Goal: Transaction & Acquisition: Subscribe to service/newsletter

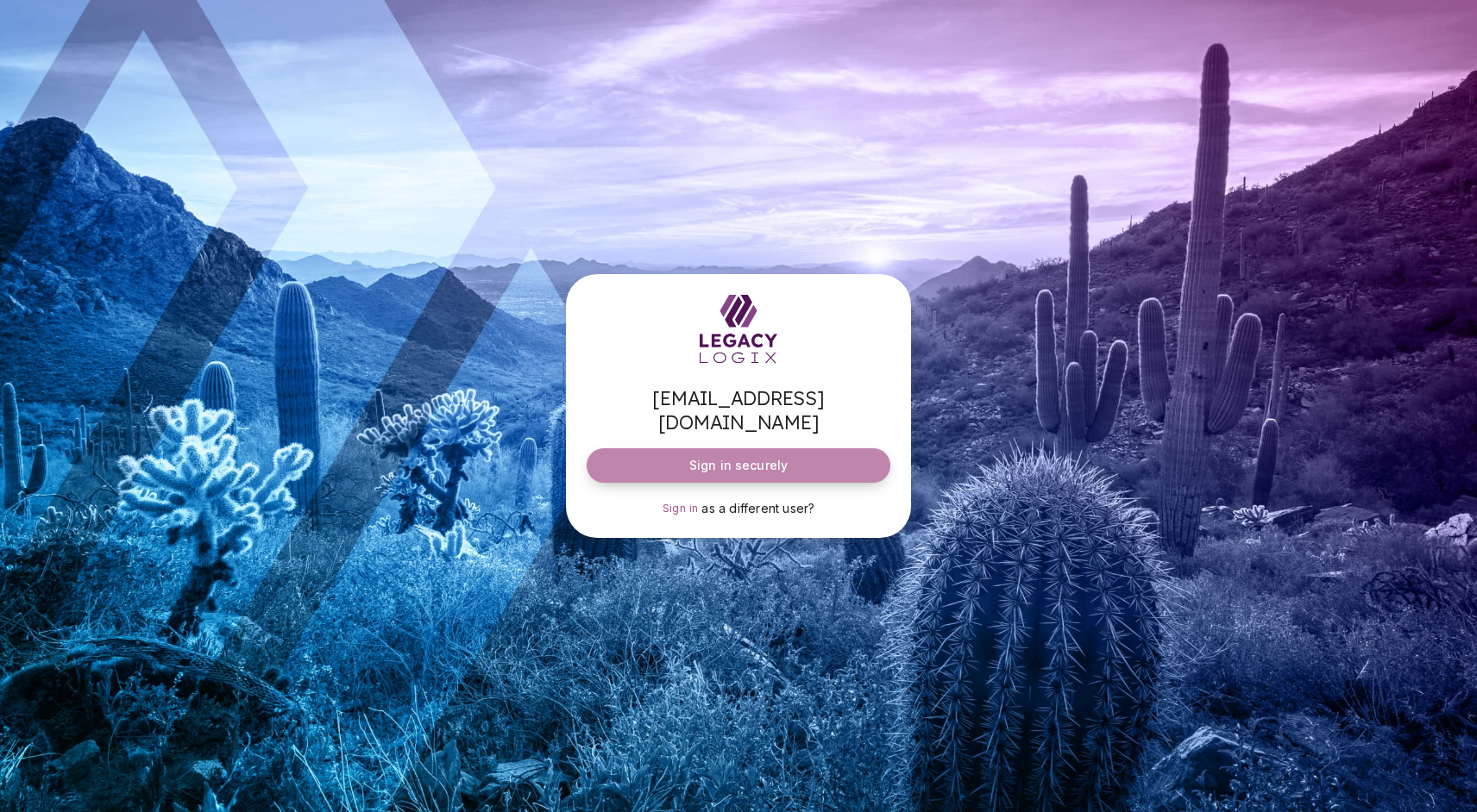
click at [742, 461] on span "Sign in securely" at bounding box center [738, 466] width 98 height 17
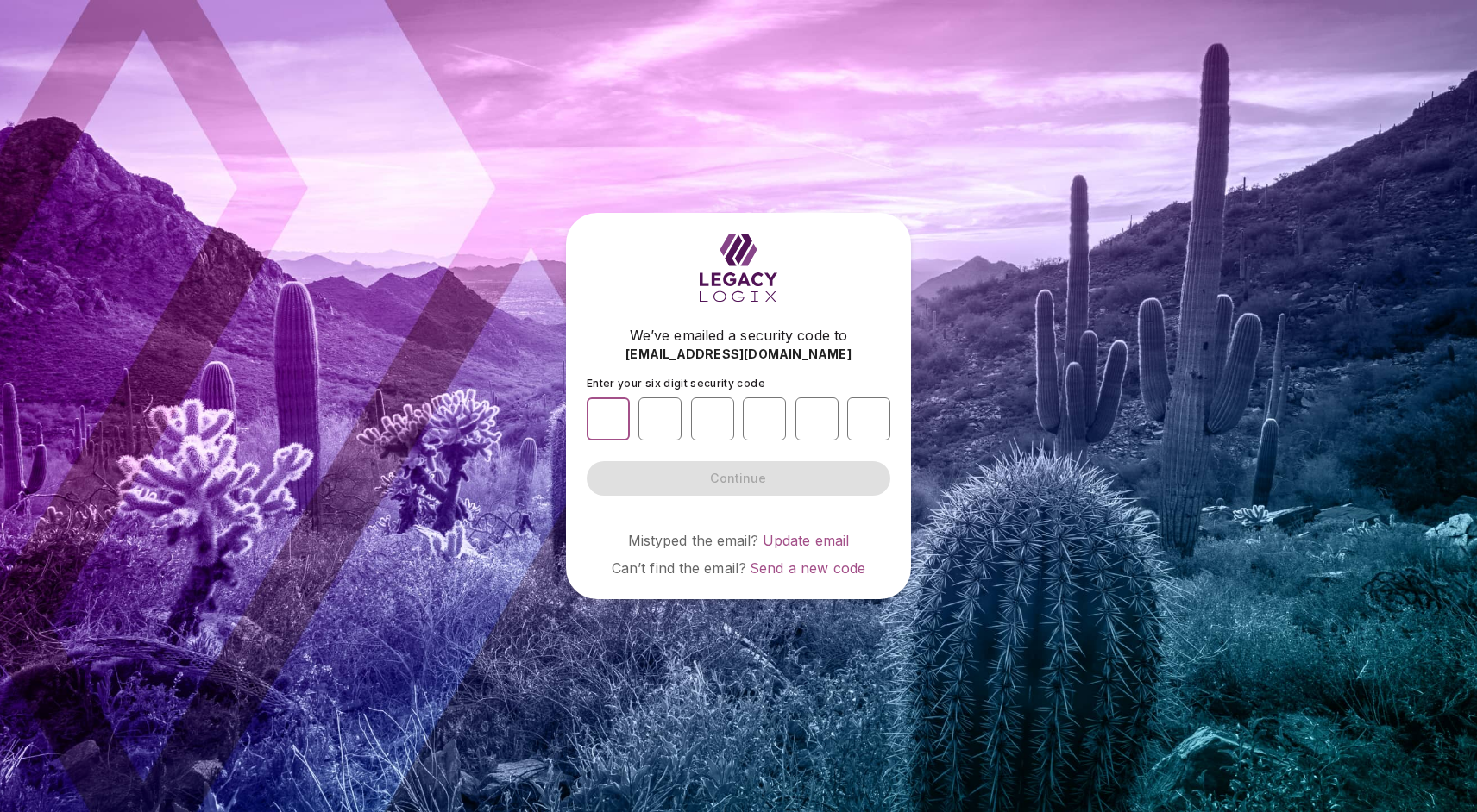
type input "*"
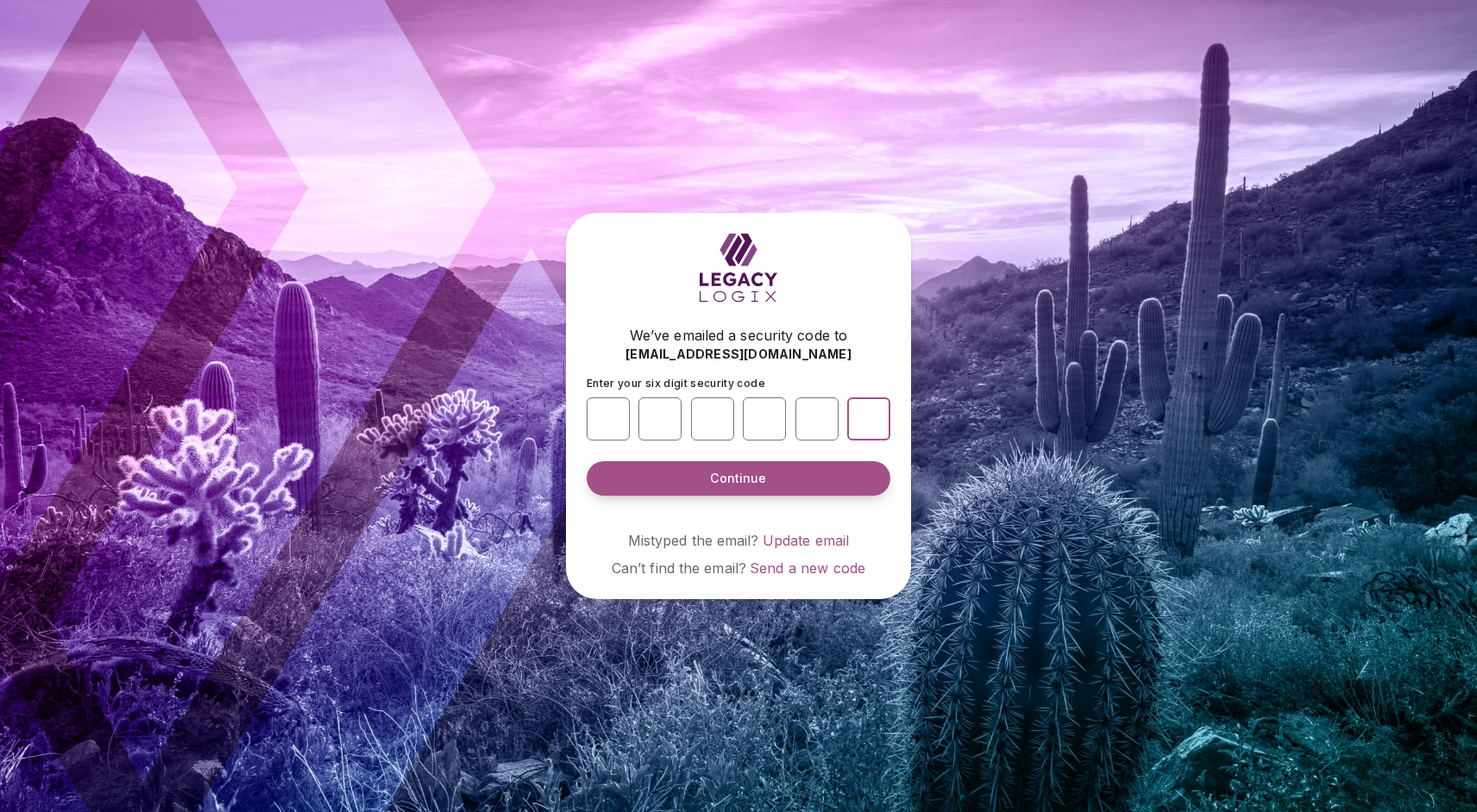
type input "*"
click at [724, 483] on span "Continue" at bounding box center [738, 479] width 56 height 17
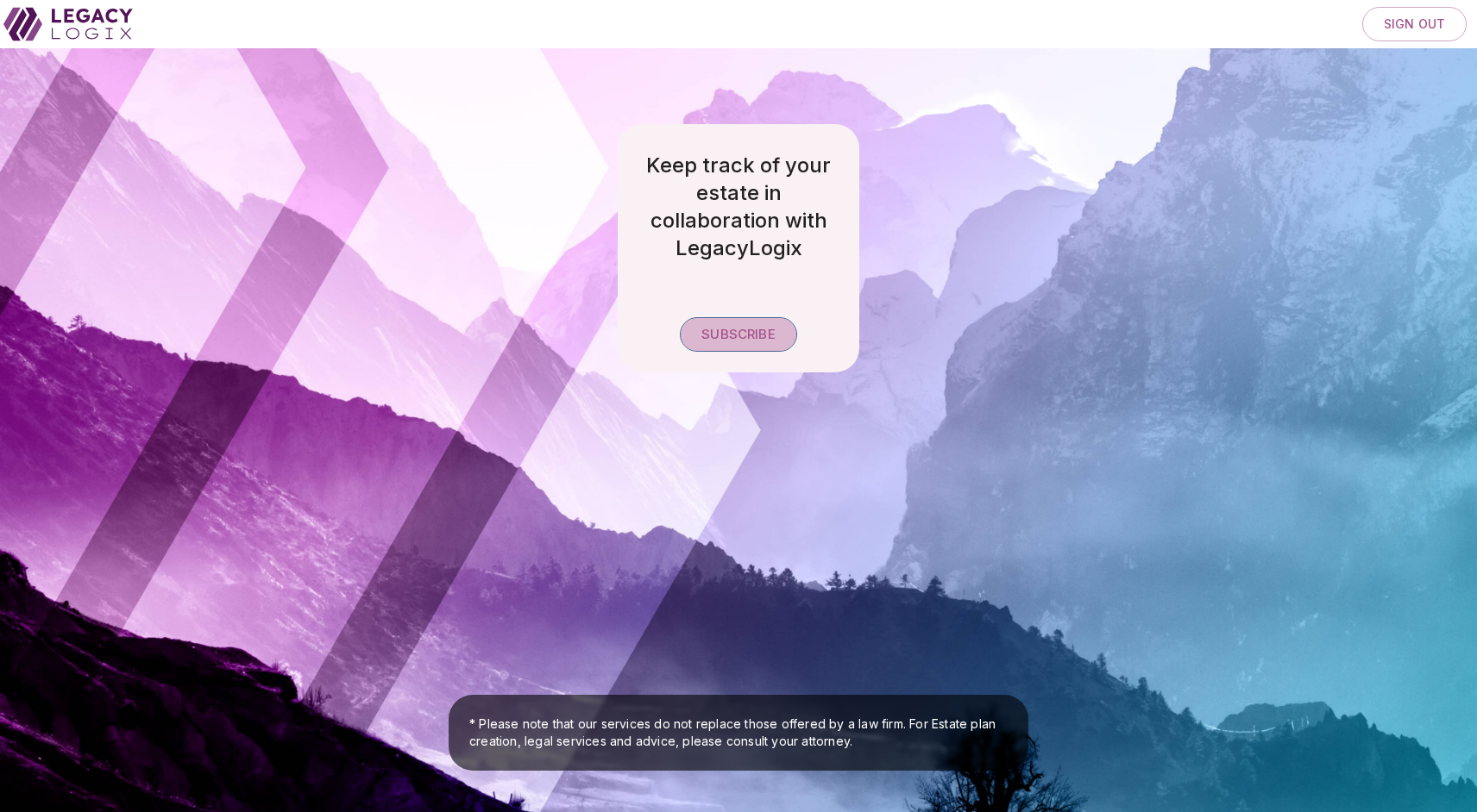
click at [731, 334] on span "Subscribe" at bounding box center [738, 334] width 73 height 16
click at [1412, 30] on span "Sign out" at bounding box center [1415, 24] width 61 height 15
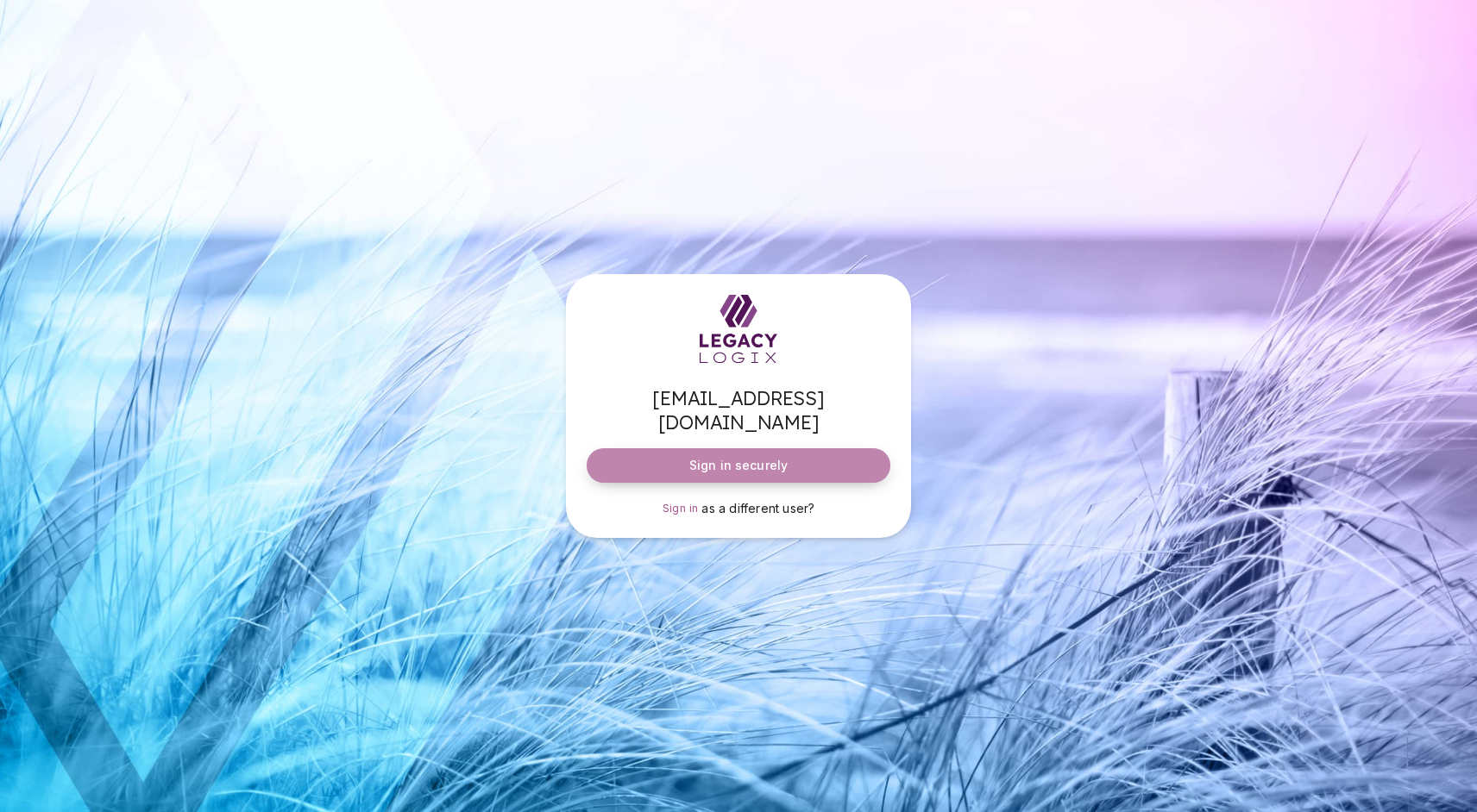
click at [736, 457] on span "Sign in securely" at bounding box center [738, 466] width 98 height 17
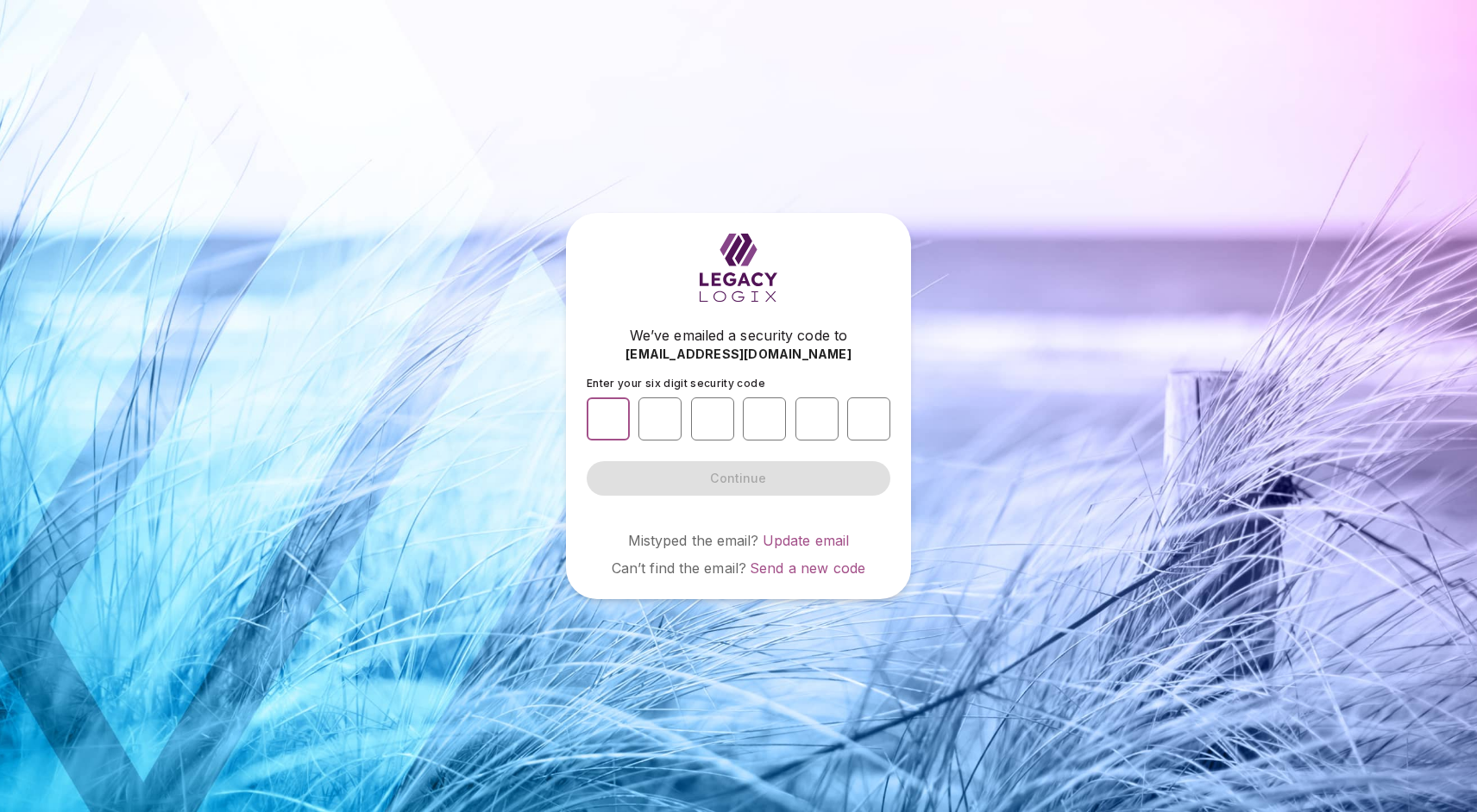
click at [611, 413] on input "number" at bounding box center [608, 418] width 43 height 43
type input "*"
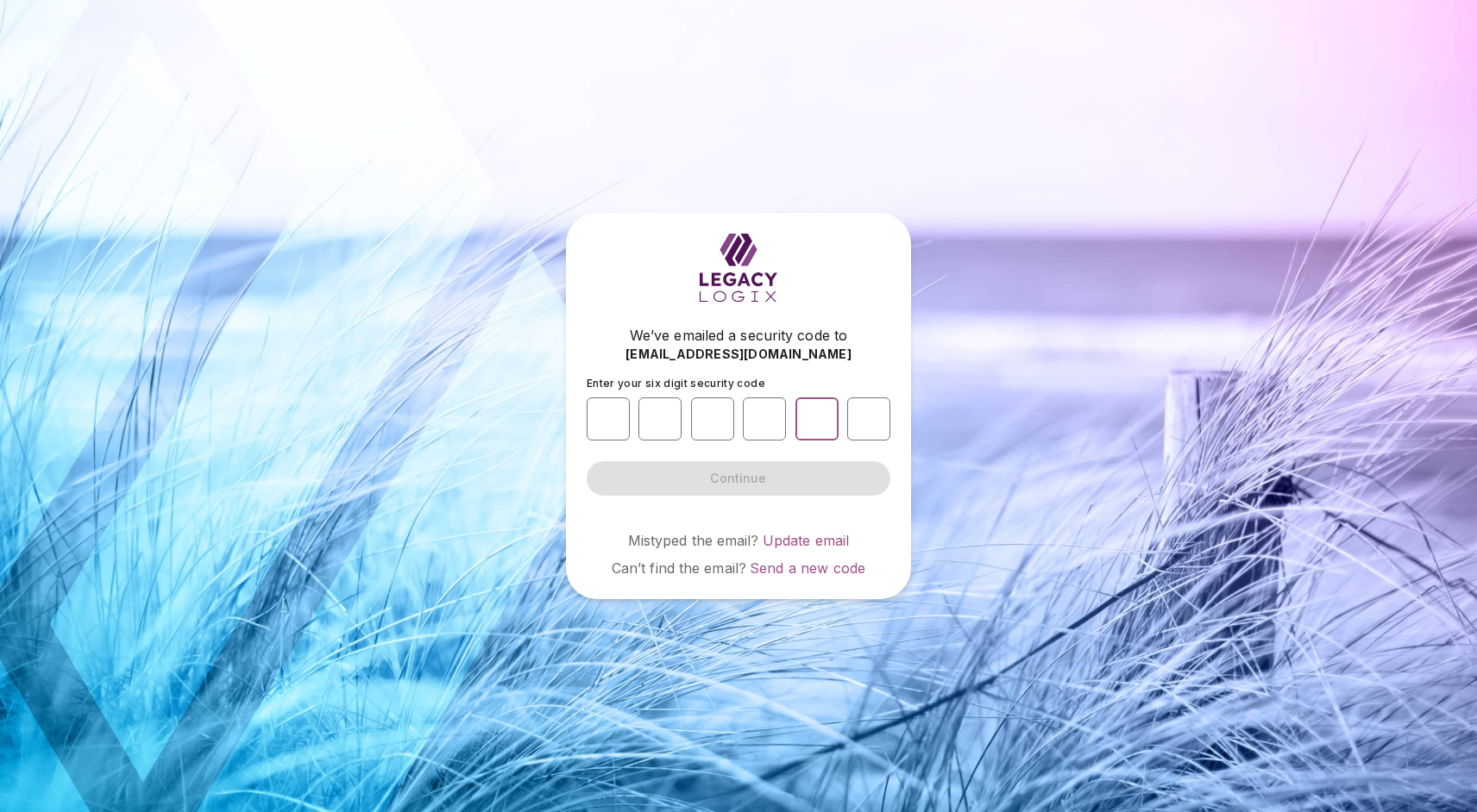
type input "*"
click at [738, 478] on button "Continue" at bounding box center [738, 479] width 303 height 35
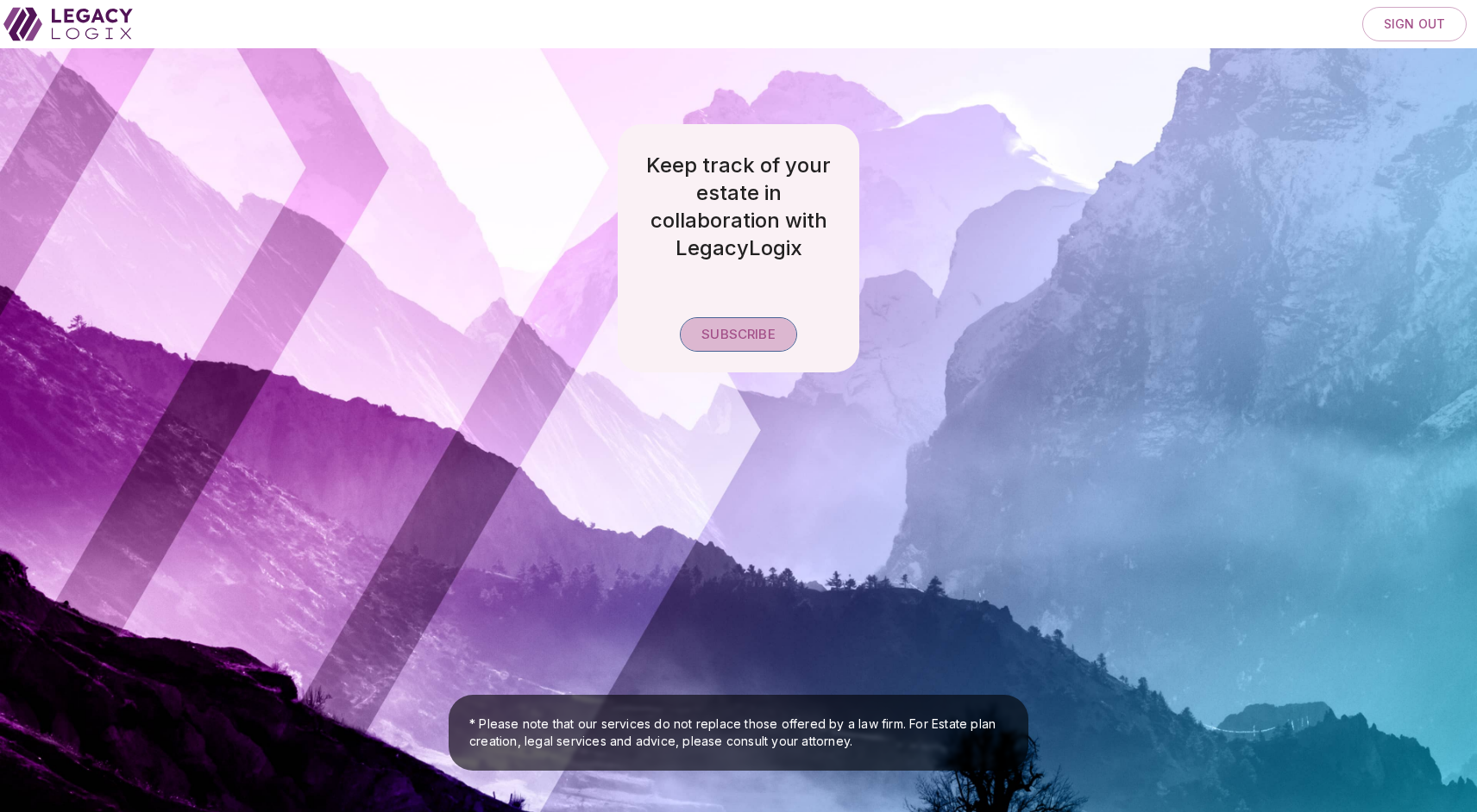
click at [729, 340] on span "Subscribe" at bounding box center [738, 334] width 73 height 16
